Goal: Register for event/course

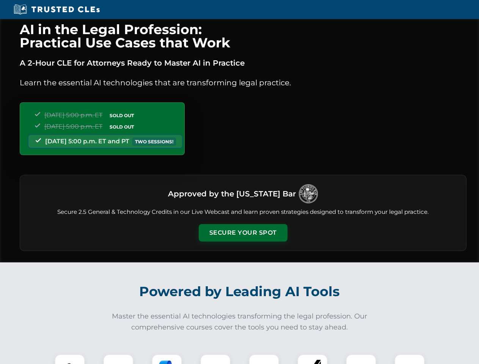
click at [243, 233] on button "Secure Your Spot" at bounding box center [243, 232] width 89 height 17
click at [70, 359] on img at bounding box center [70, 369] width 22 height 22
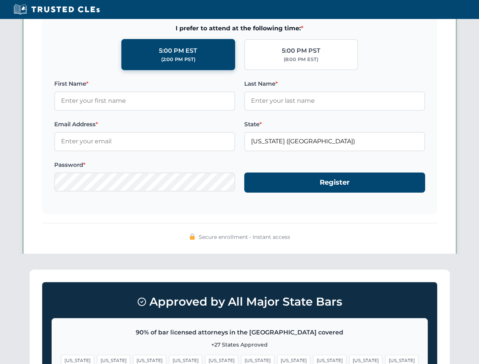
click at [277, 359] on span "[US_STATE]" at bounding box center [293, 360] width 33 height 11
click at [349, 359] on span "[US_STATE]" at bounding box center [365, 360] width 33 height 11
